Goal: Download file/media

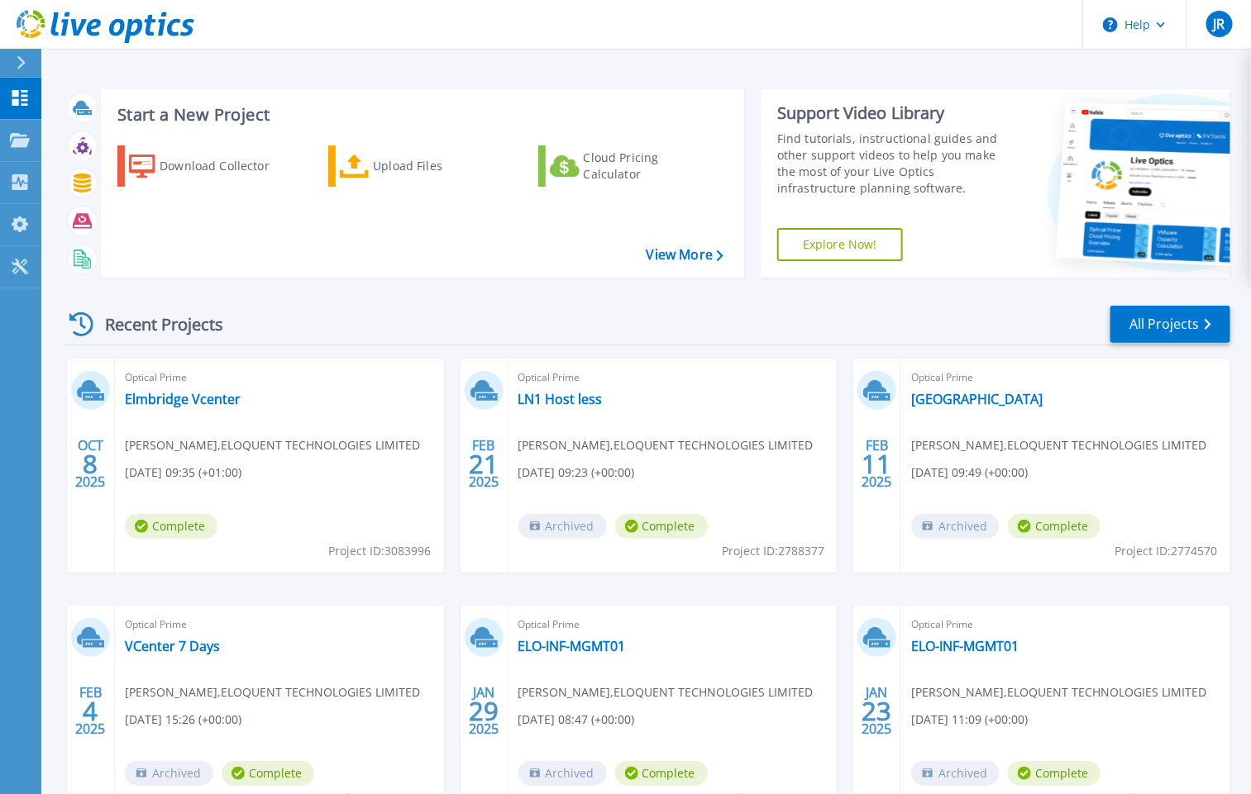
click at [212, 446] on span "[PERSON_NAME] , ELOQUENT TECHNOLOGIES LIMITED" at bounding box center [272, 446] width 295 height 18
click at [184, 400] on link "Elmbridge Vcenter" at bounding box center [183, 399] width 116 height 17
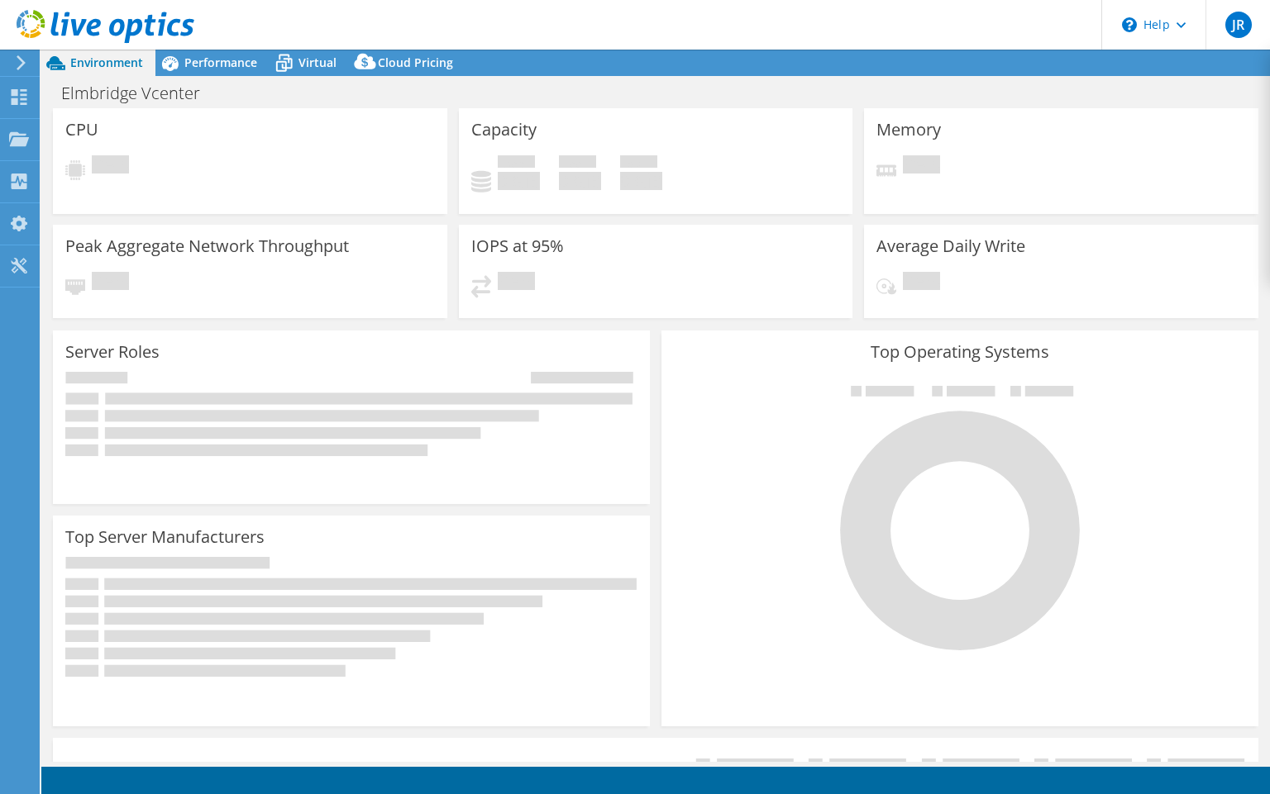
select select "USD"
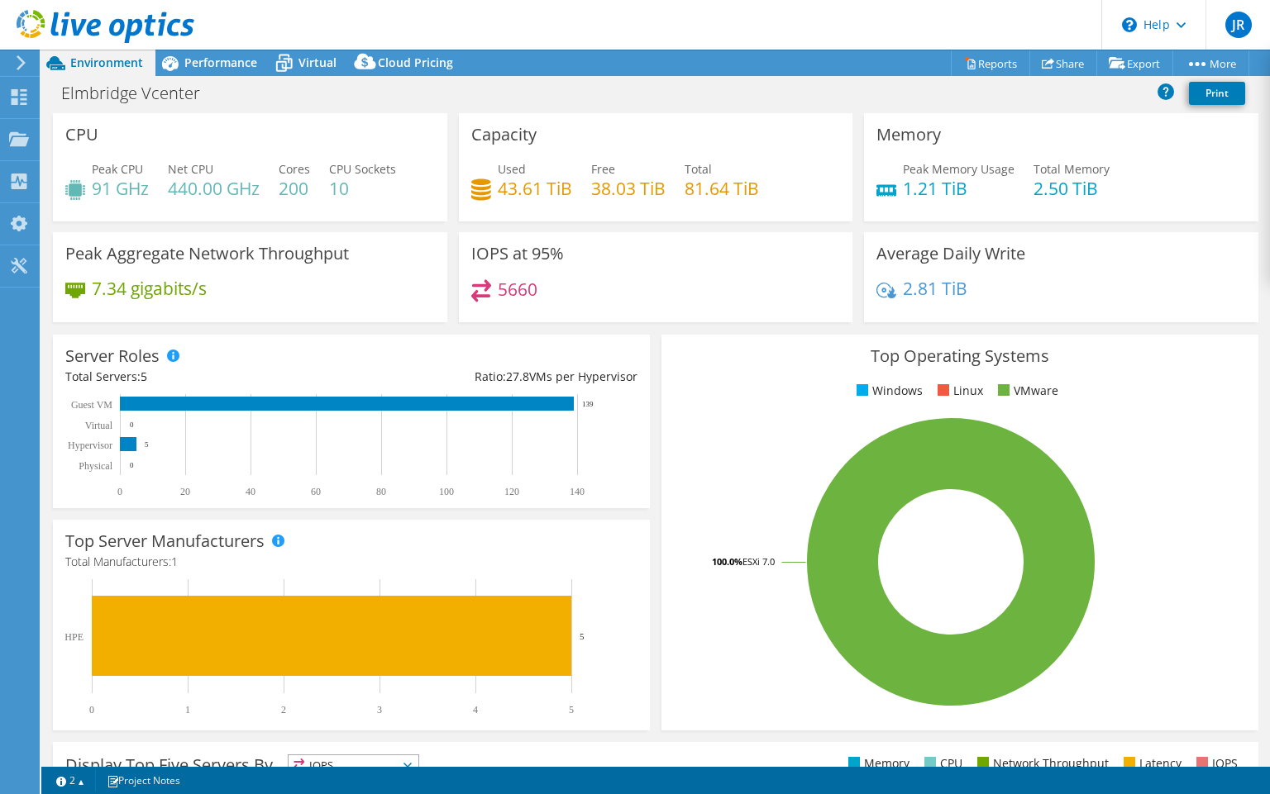
click at [227, 64] on span "Performance" at bounding box center [220, 63] width 73 height 16
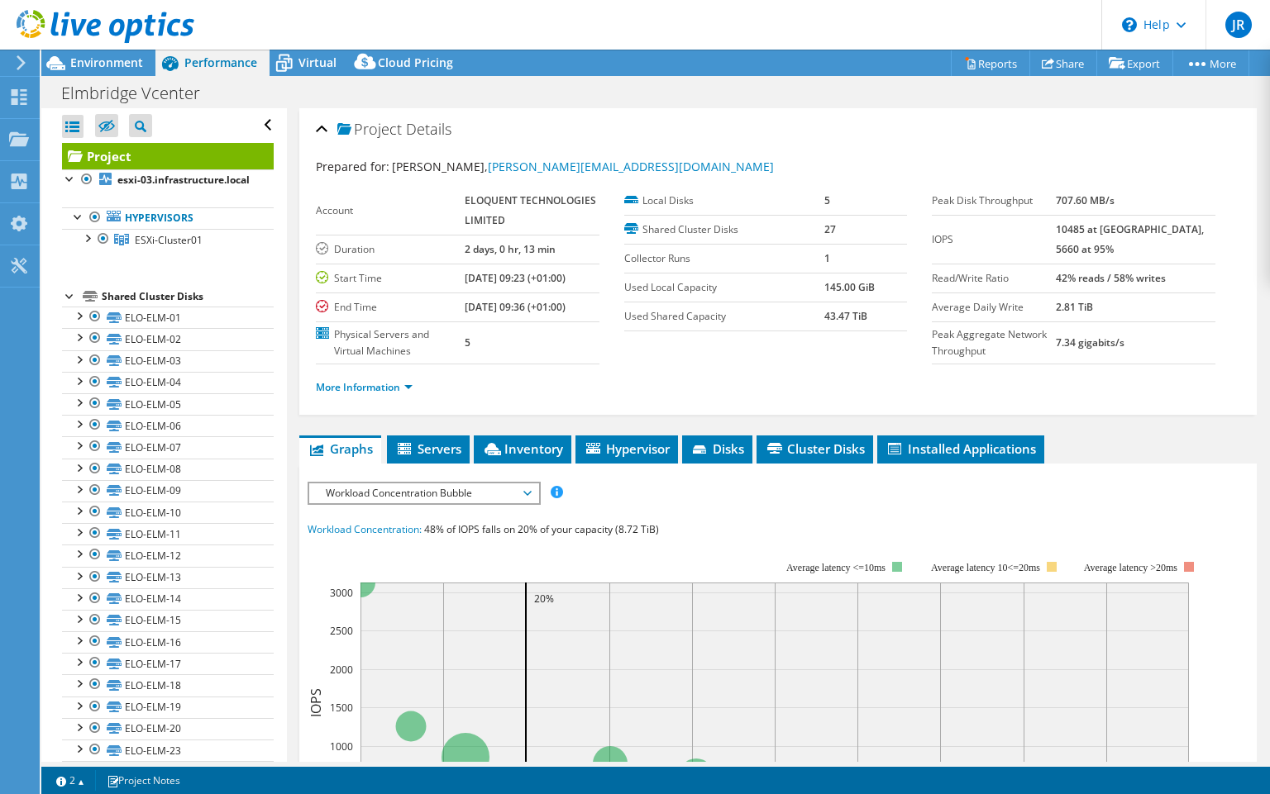
click at [403, 52] on div "Cloud Pricing" at bounding box center [407, 63] width 117 height 26
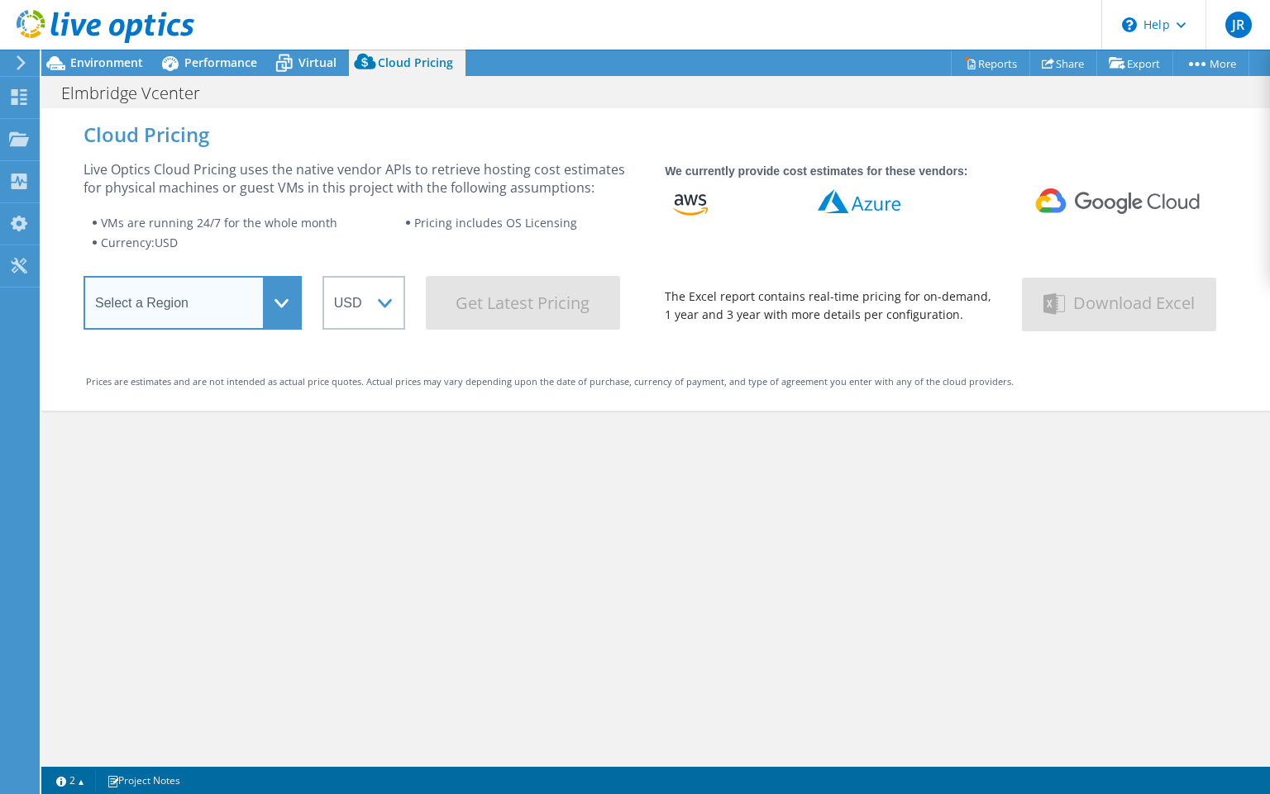
click at [263, 311] on select "Select a Region Asia Pacific (Hong Kong) Asia Pacific (Mumbai) Asia Pacific (Se…" at bounding box center [193, 303] width 218 height 54
select select "EULondon"
click at [84, 283] on select "Select a Region Asia Pacific (Hong Kong) Asia Pacific (Mumbai) Asia Pacific (Se…" at bounding box center [193, 303] width 218 height 54
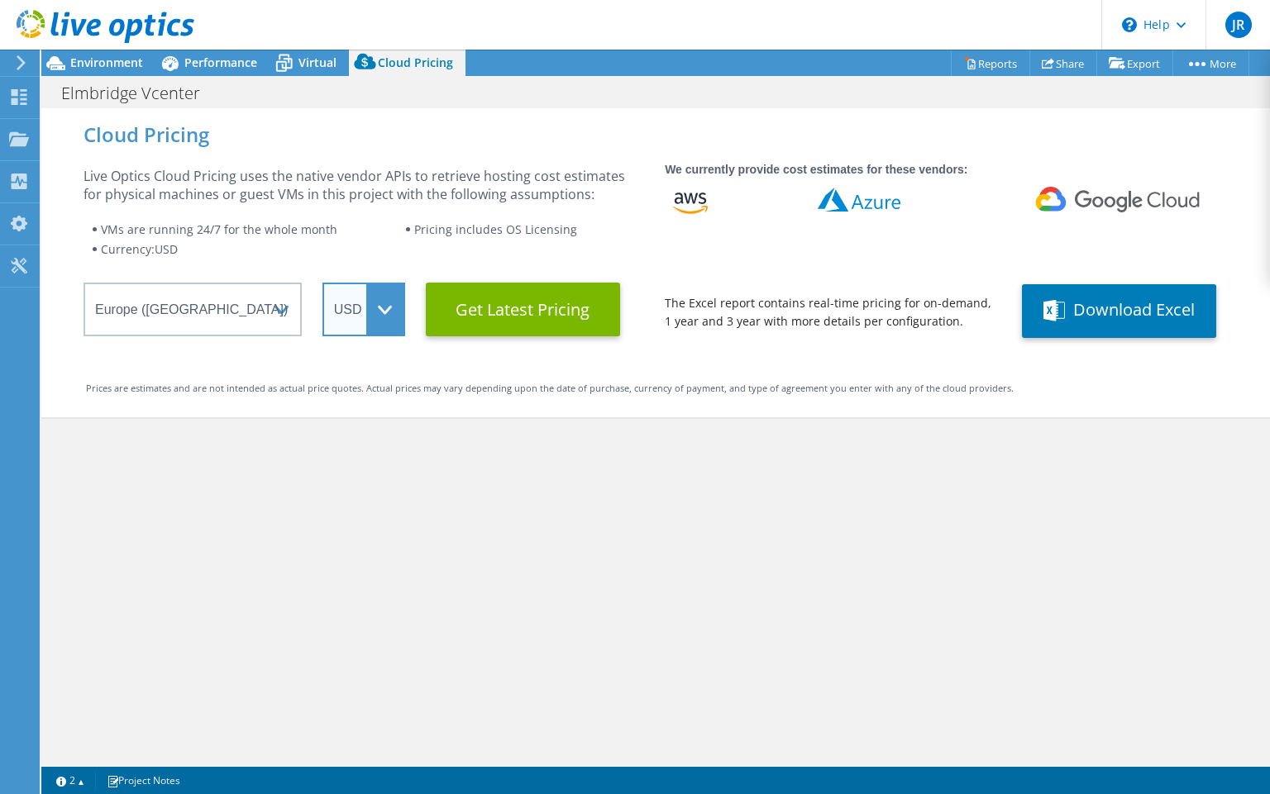
click at [322, 293] on select "ARS AUD BRL CAD CHF CLP CNY DKK EUR GBP HKD HUF INR JPY MXN MYR NOK NZD PEN SEK…" at bounding box center [363, 310] width 83 height 54
click at [322, 283] on select "ARS AUD BRL CAD CHF CLP CNY DKK EUR GBP HKD HUF INR JPY MXN MYR NOK NZD PEN SEK…" at bounding box center [363, 310] width 83 height 54
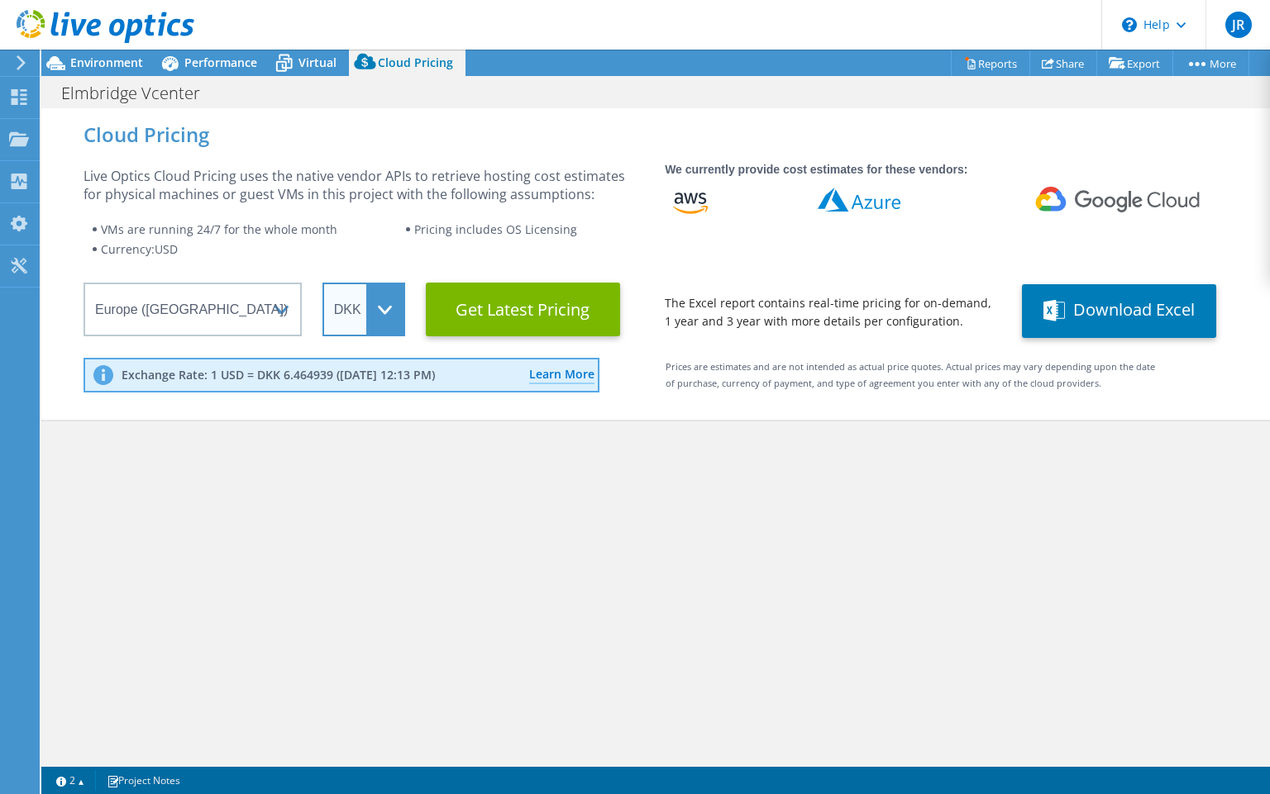
click at [363, 323] on select "ARS AUD BRL CAD CHF CLP CNY DKK EUR GBP HKD HUF INR JPY MXN MYR NOK NZD PEN SEK…" at bounding box center [363, 310] width 83 height 54
click at [322, 283] on select "ARS AUD BRL CAD CHF CLP CNY DKK EUR GBP HKD HUF INR JPY MXN MYR NOK NZD PEN SEK…" at bounding box center [363, 310] width 83 height 54
click at [541, 313] on Latest "Get Latest Pricing" at bounding box center [523, 310] width 194 height 54
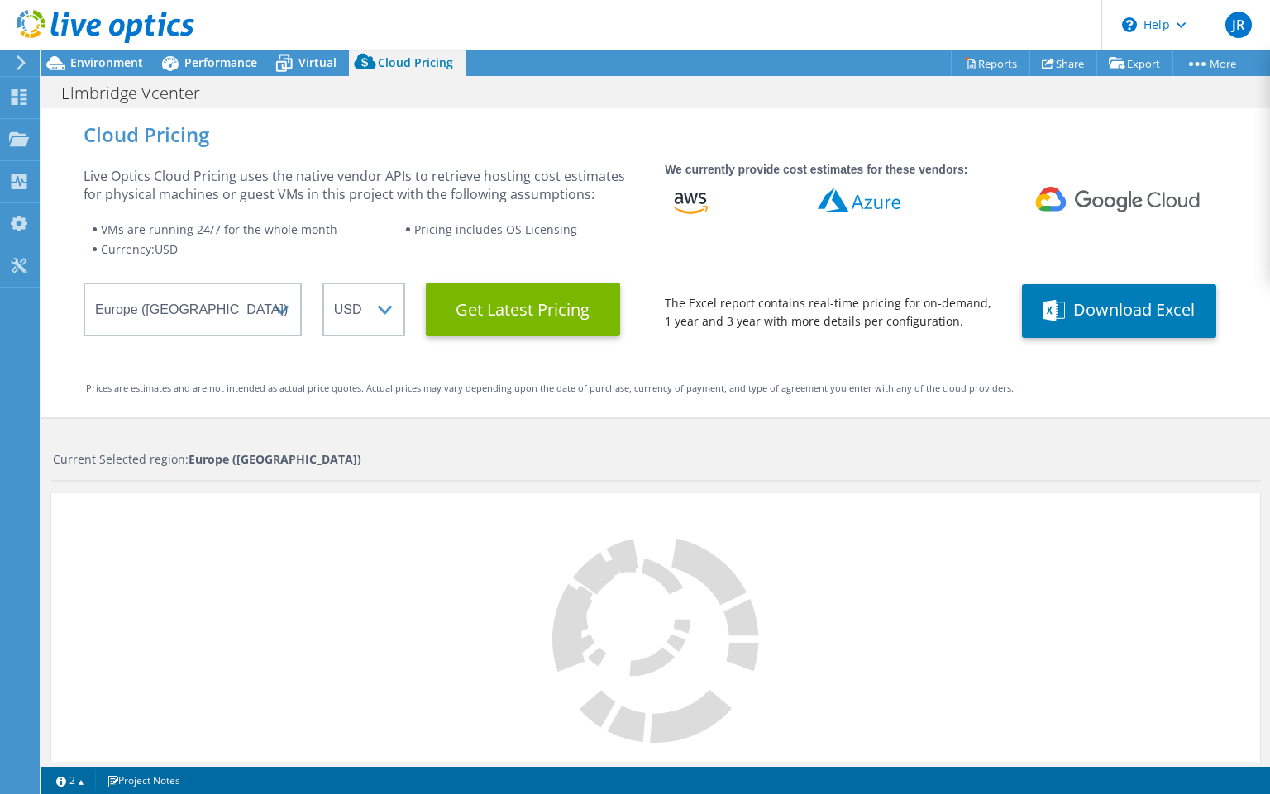
select select "GBP"
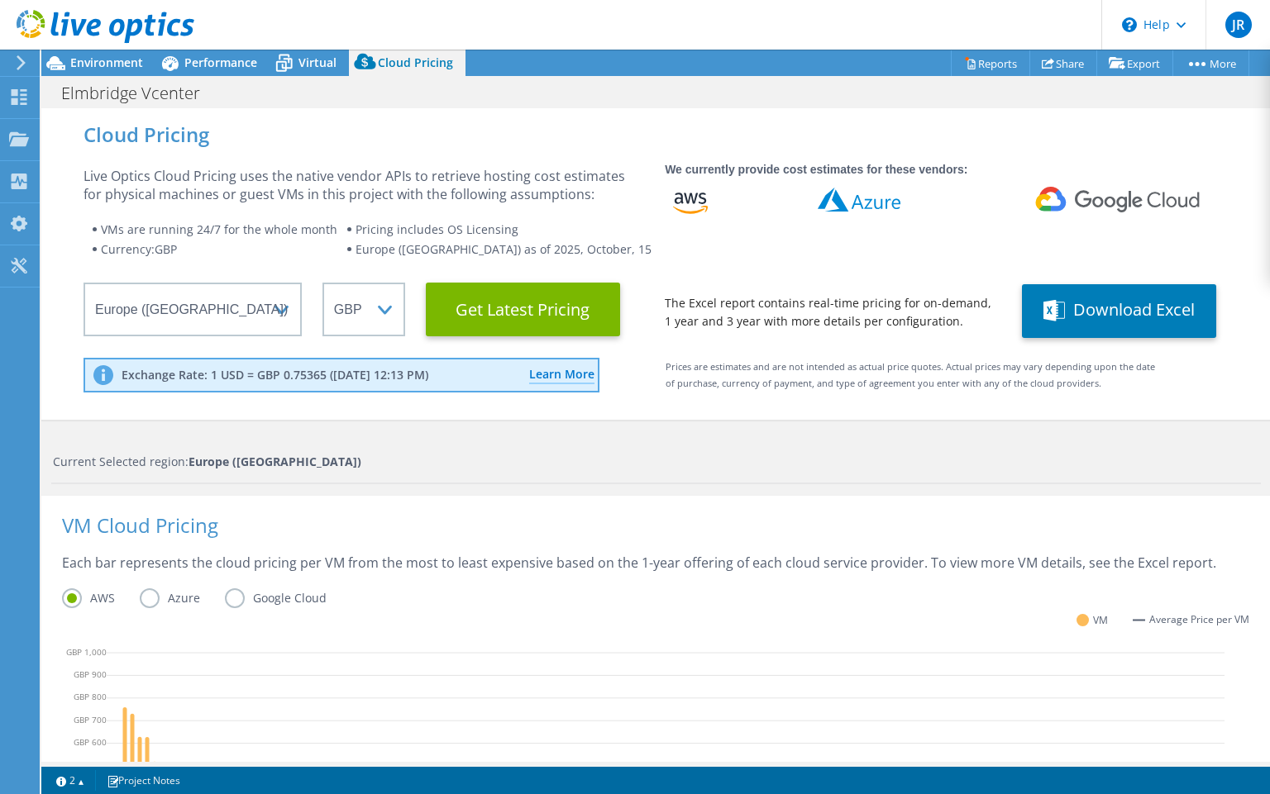
scroll to position [442, 0]
click at [159, 603] on label "Azure" at bounding box center [182, 599] width 85 height 20
click at [0, 0] on input "Azure" at bounding box center [0, 0] width 0 height 0
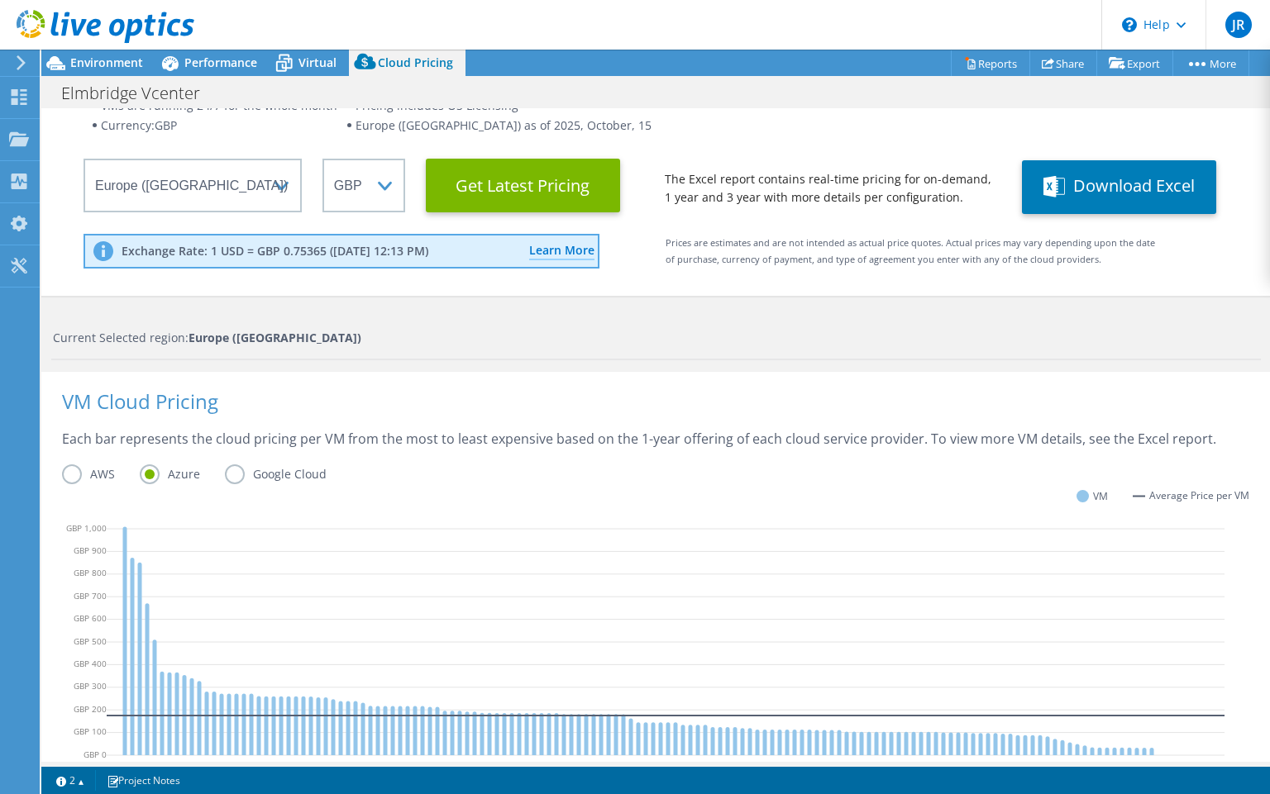
scroll to position [475, 0]
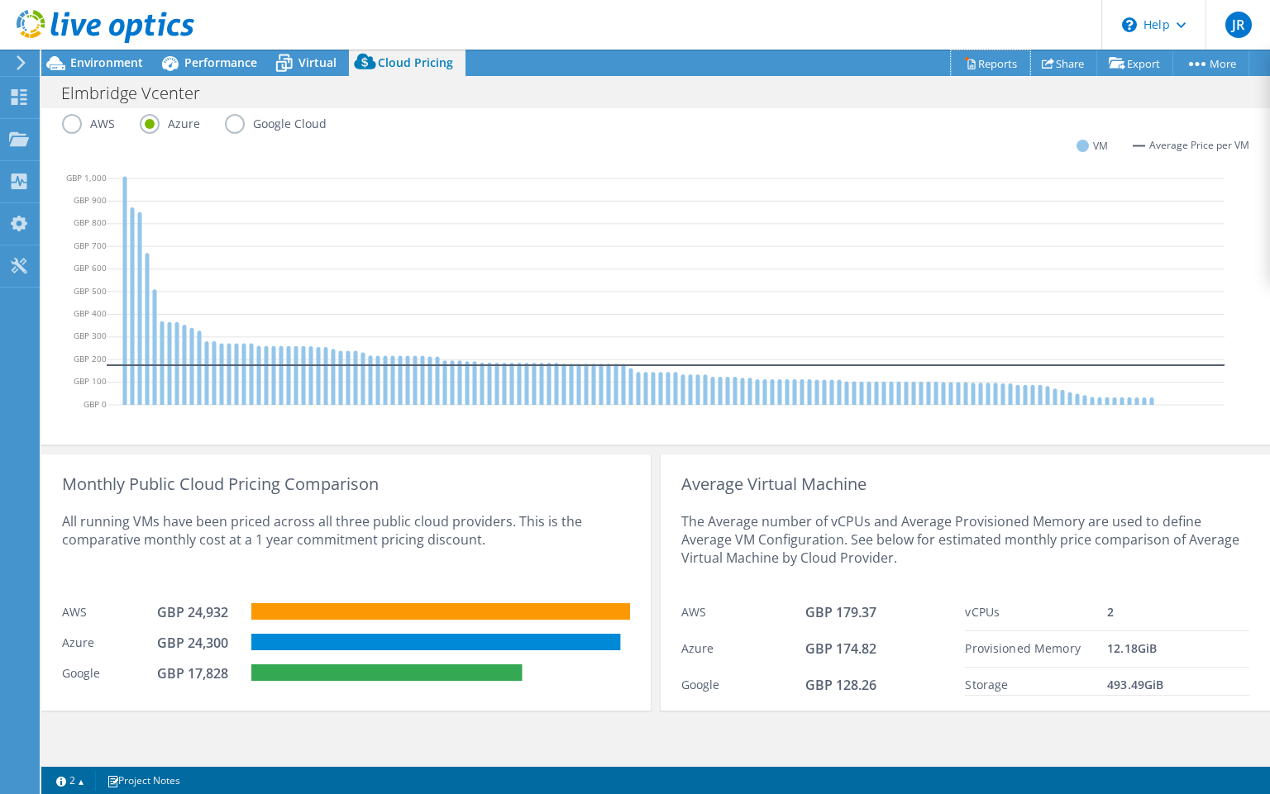
click at [972, 63] on link "Reports" at bounding box center [990, 63] width 79 height 26
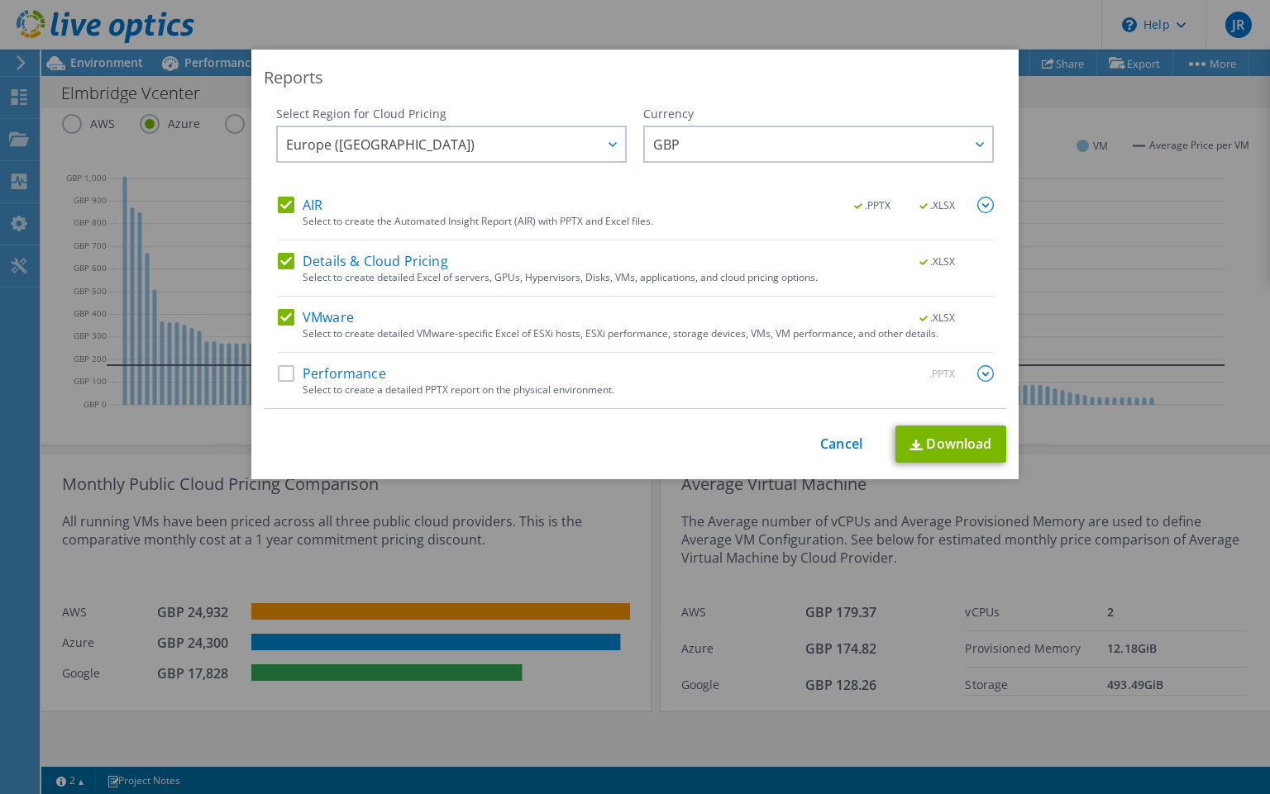
click at [310, 372] on label "Performance" at bounding box center [332, 373] width 108 height 17
click at [0, 0] on input "Performance" at bounding box center [0, 0] width 0 height 0
click at [960, 442] on link "Download" at bounding box center [950, 444] width 111 height 37
